Goal: Task Accomplishment & Management: Complete application form

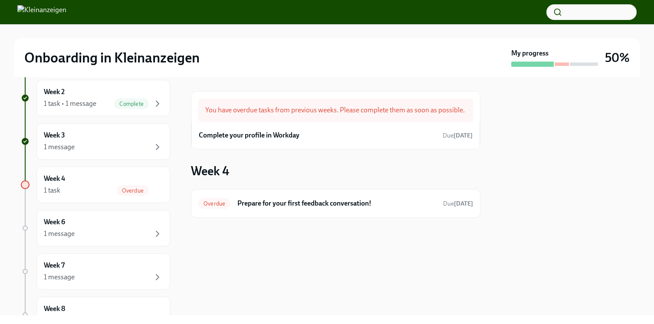
scroll to position [267, 0]
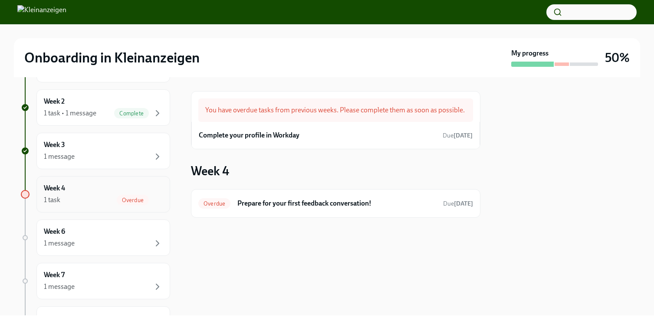
click at [112, 186] on div "Week 4 1 task Overdue" at bounding box center [103, 195] width 119 height 22
click at [233, 204] on div "Overdue Prepare for your first feedback conversation! Due [DATE]" at bounding box center [335, 204] width 275 height 14
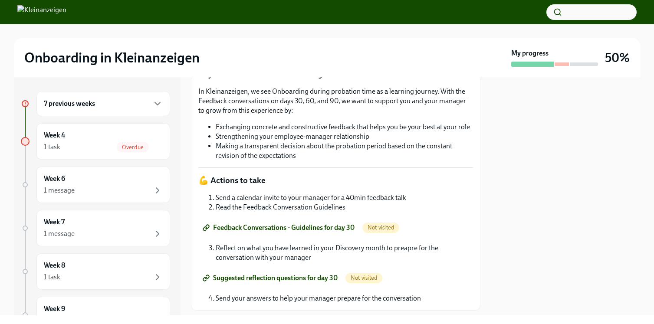
scroll to position [138, 0]
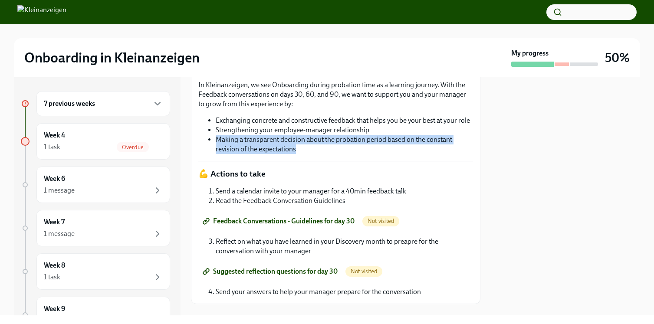
drag, startPoint x: 299, startPoint y: 223, endPoint x: 215, endPoint y: 216, distance: 84.5
click at [215, 154] on ul "Exchanging concrete and constructive feedback that helps you be your best at yo…" at bounding box center [335, 135] width 275 height 38
copy li "Making a transparent decision about the probation period based on the constant …"
click at [364, 154] on li "Making a transparent decision about the probation period based on the constant …" at bounding box center [344, 144] width 257 height 19
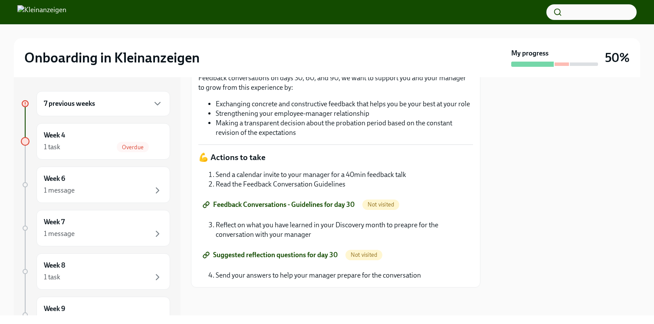
scroll to position [229, 0]
click at [320, 207] on span "Feedback Conversations - Guidelines for day 30" at bounding box center [279, 205] width 150 height 9
click at [283, 256] on span "Suggested reflection questions for day 30" at bounding box center [270, 255] width 133 height 9
click at [135, 188] on div "1 message" at bounding box center [103, 190] width 119 height 10
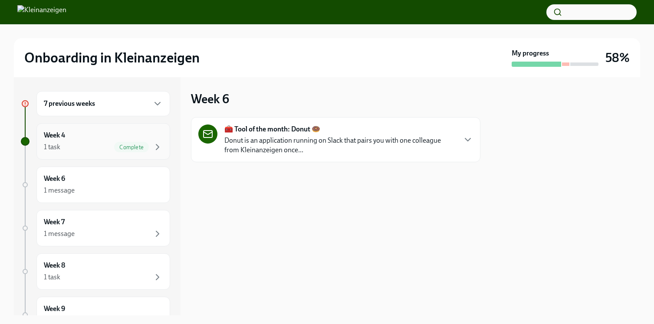
click at [89, 135] on div "Week 4 1 task Complete" at bounding box center [103, 142] width 119 height 22
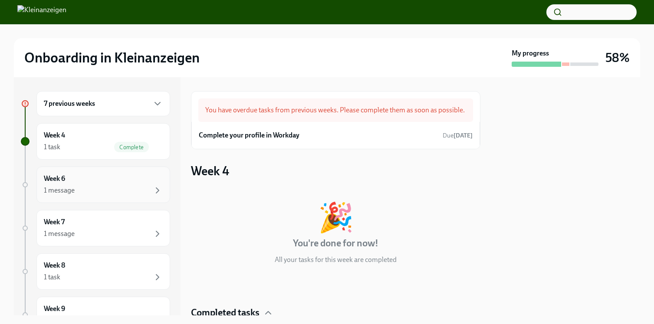
click at [95, 181] on div "Week 6 1 message" at bounding box center [103, 185] width 119 height 22
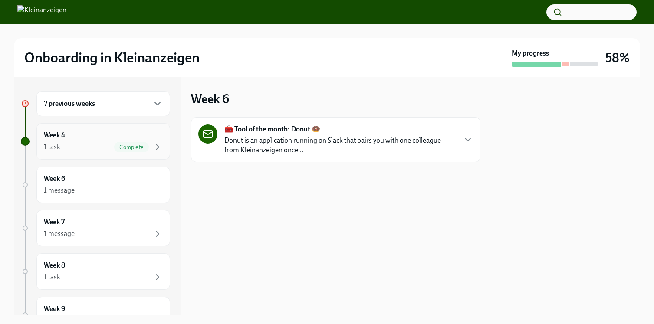
click at [105, 143] on div "1 task Complete" at bounding box center [103, 147] width 119 height 10
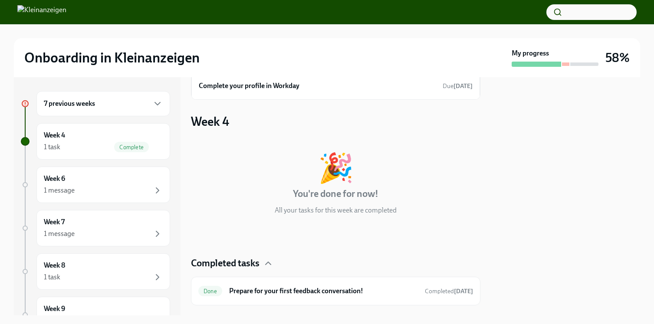
scroll to position [67, 0]
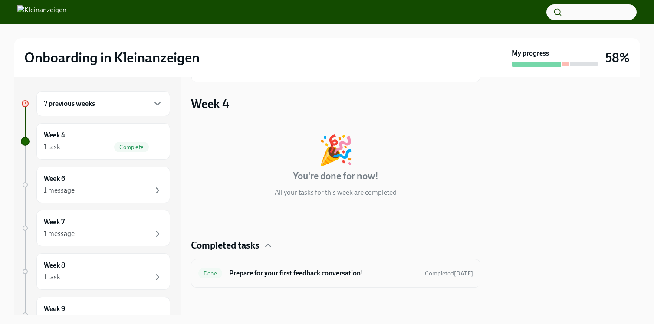
click at [278, 270] on h6 "Prepare for your first feedback conversation!" at bounding box center [323, 274] width 189 height 10
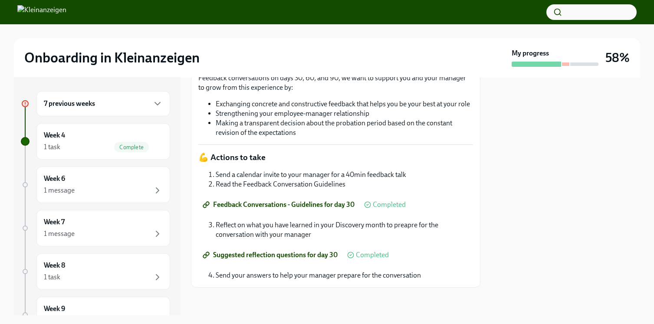
scroll to position [229, 0]
